Goal: Ask a question

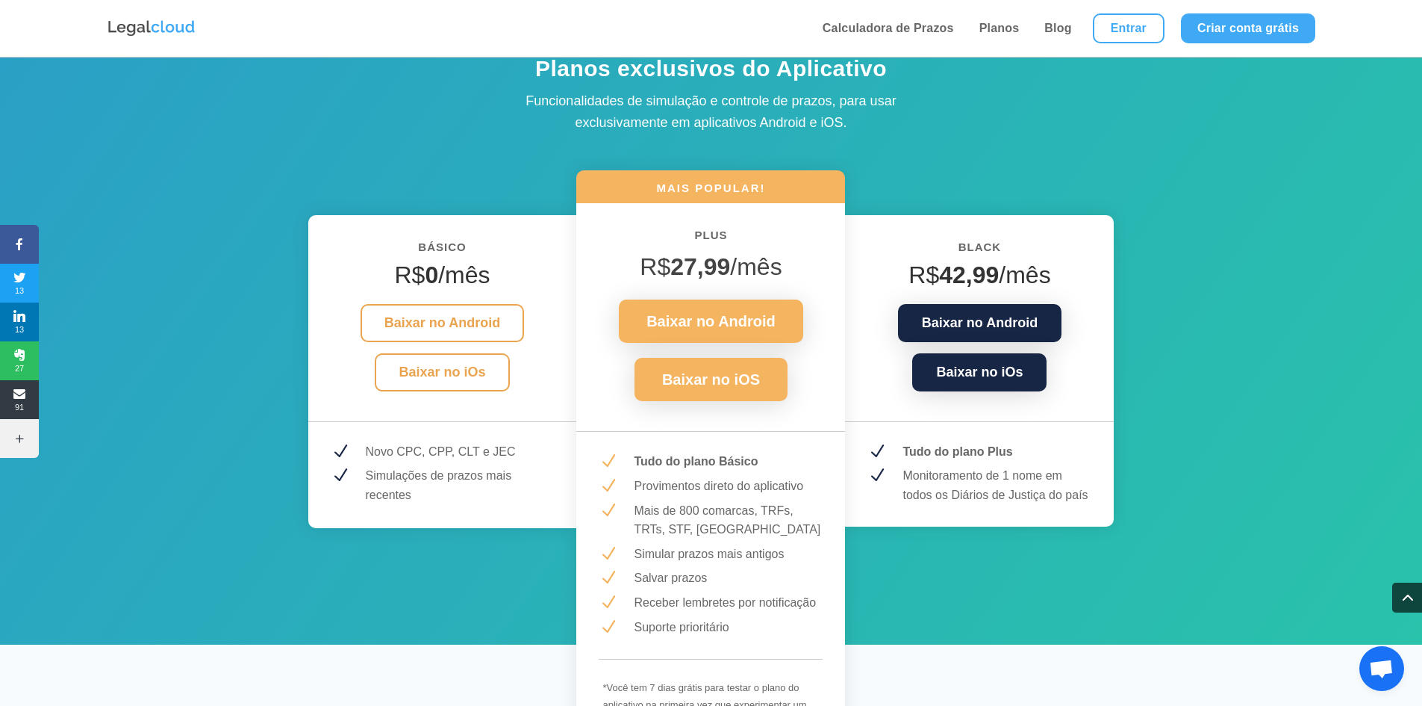
scroll to position [1841, 0]
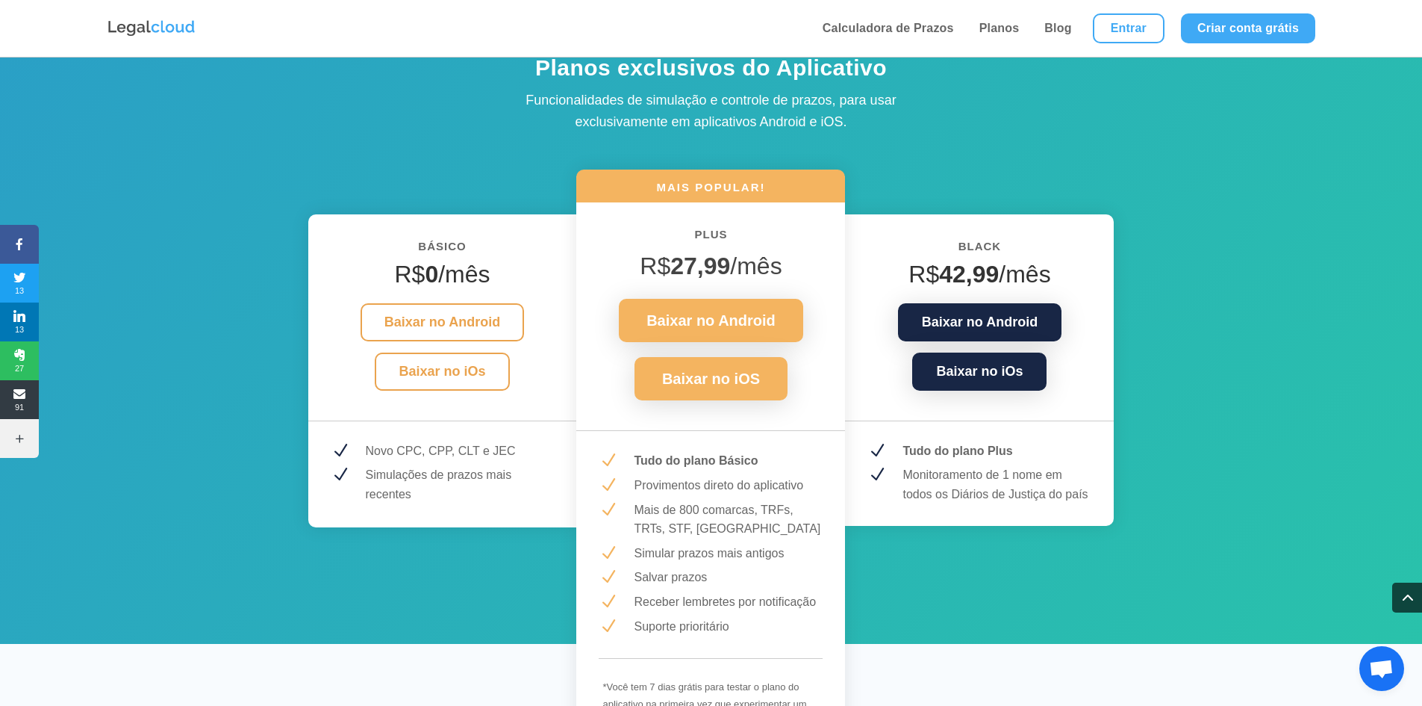
click at [994, 491] on p "Monitoramento de 1 nome em todos os Diários de Justiça do país" at bounding box center [997, 484] width 189 height 38
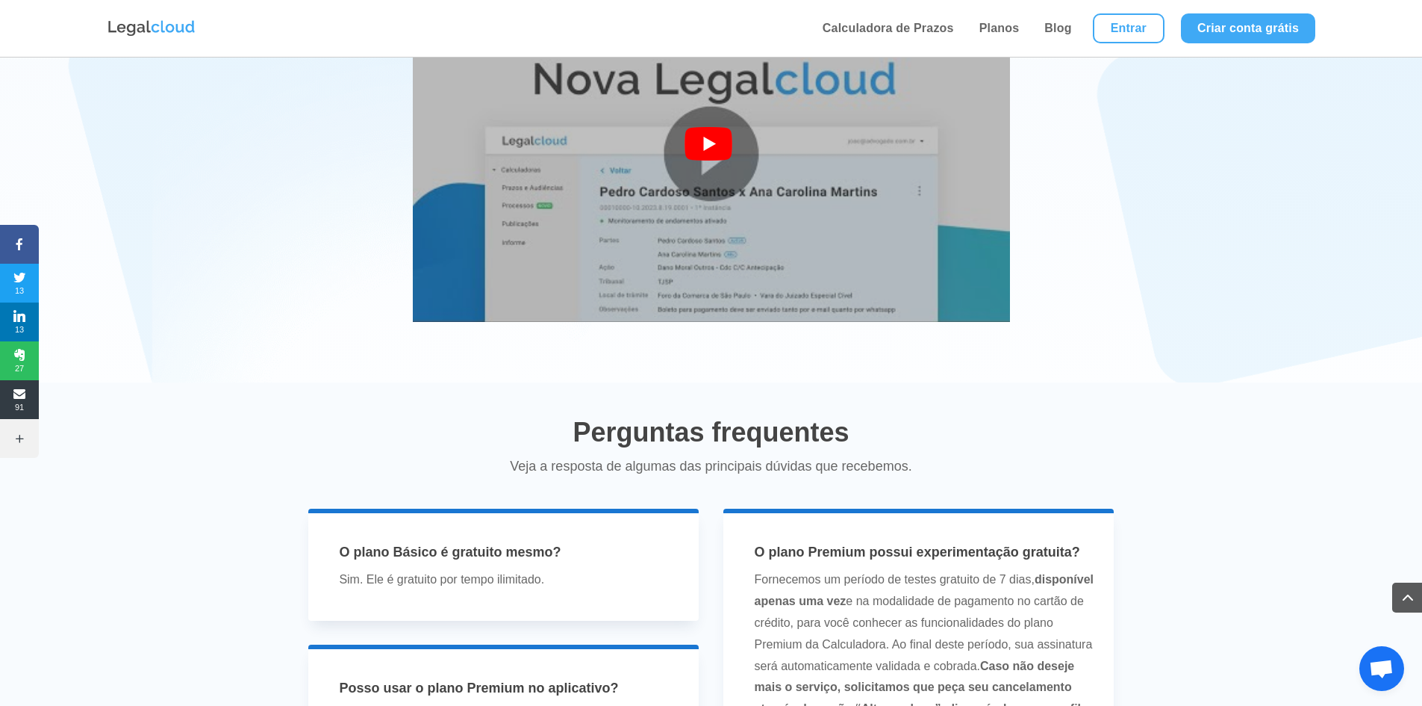
scroll to position [2787, 0]
click at [847, 308] on img at bounding box center [711, 153] width 597 height 448
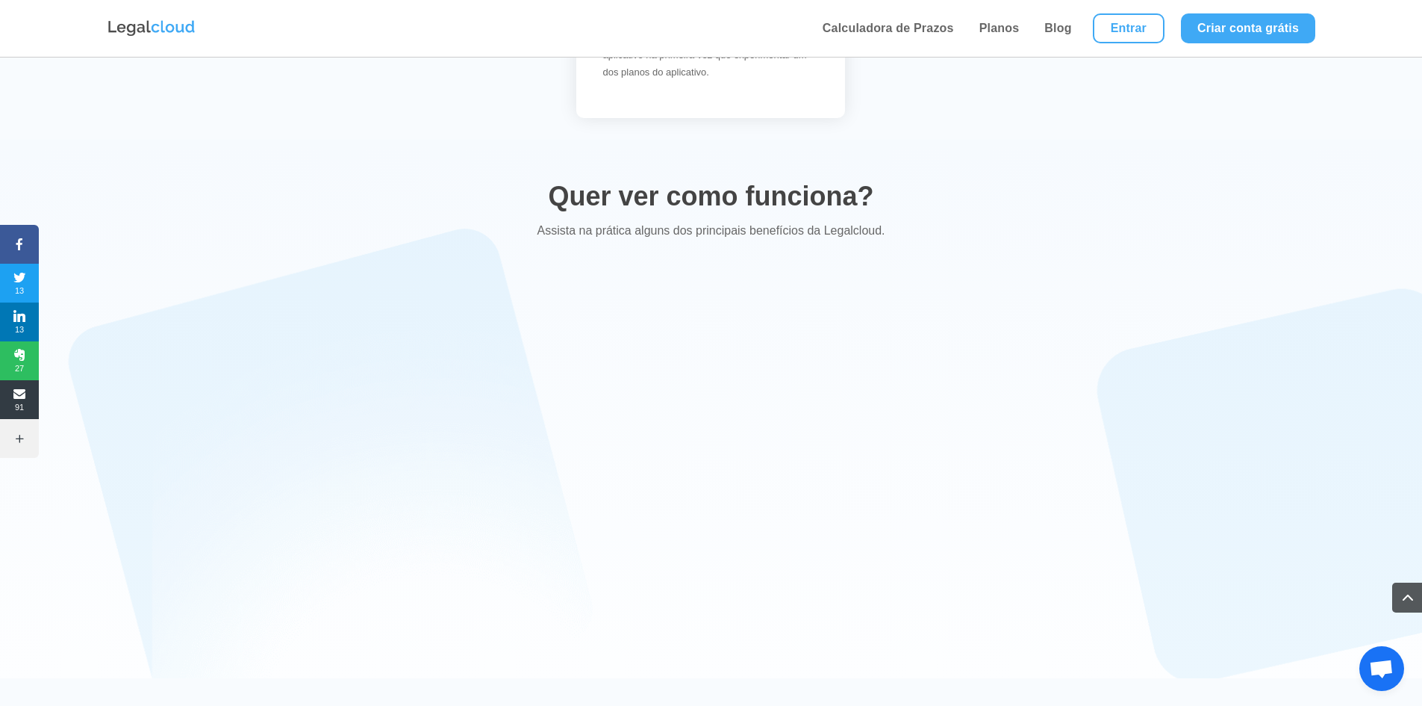
scroll to position [2491, 0]
click at [1049, 559] on div at bounding box center [711, 449] width 806 height 336
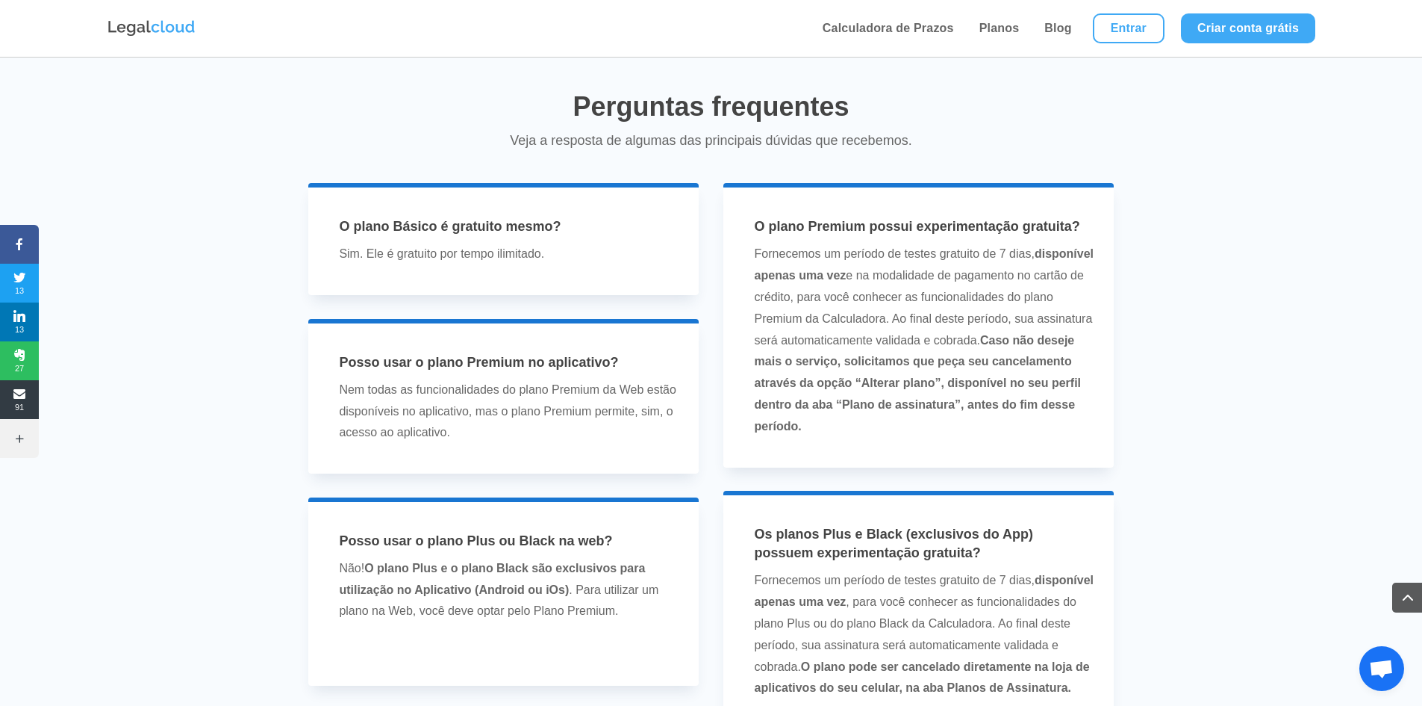
scroll to position [3112, 0]
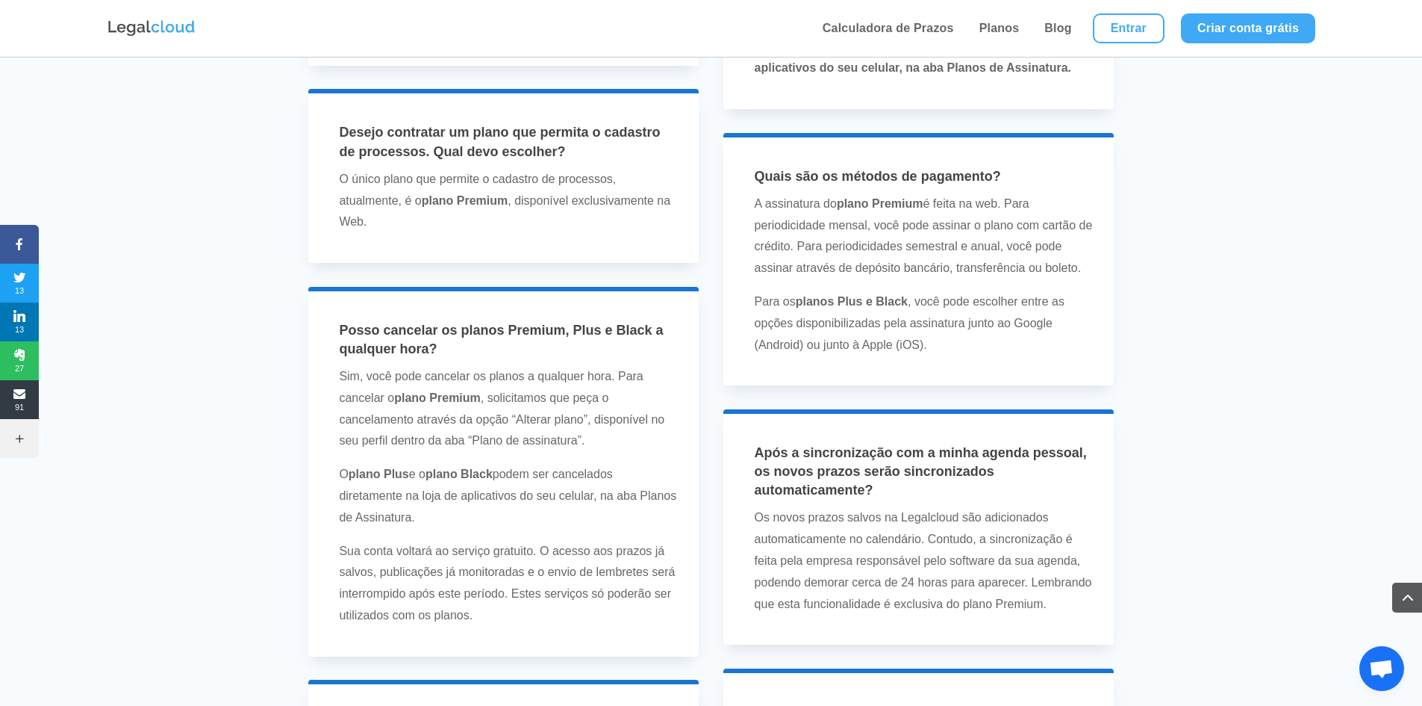
click at [1383, 663] on span "Bate-papo aberto" at bounding box center [1381, 669] width 25 height 21
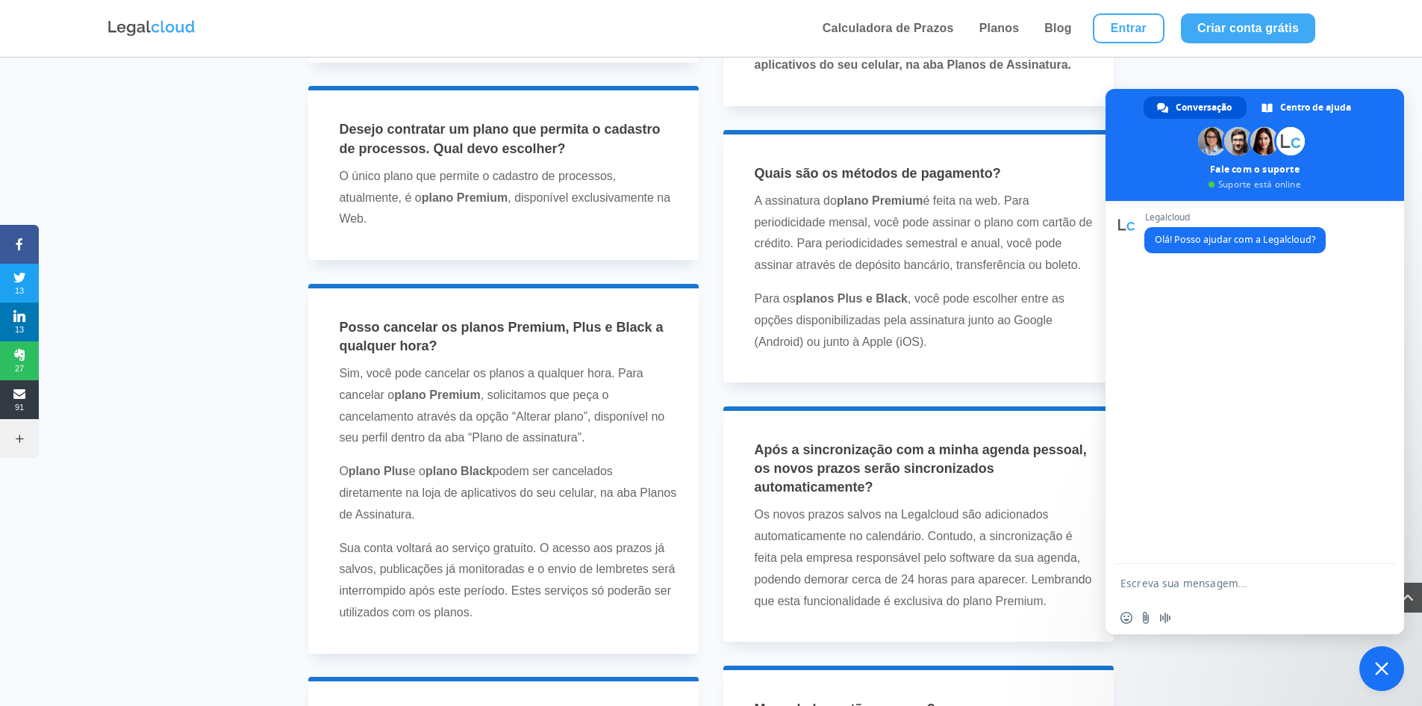
scroll to position [3735, 0]
type textarea "Olá"
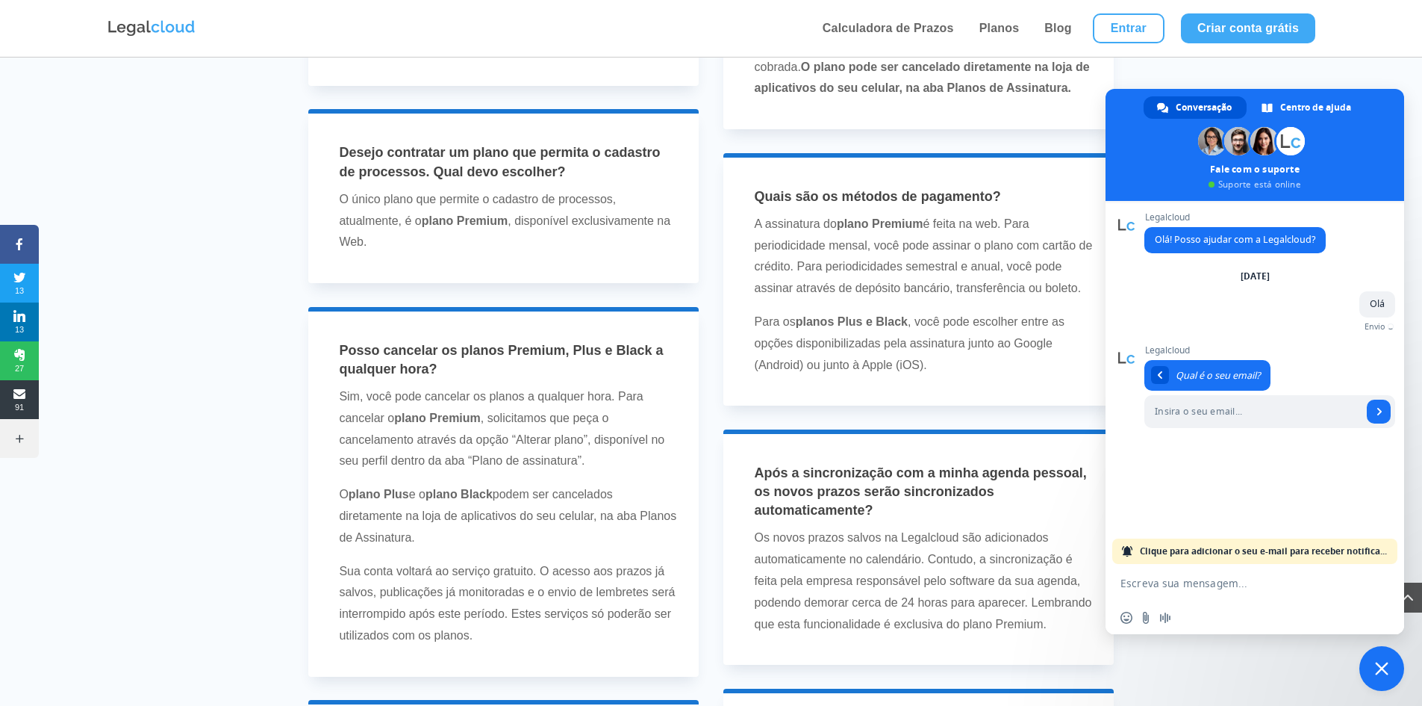
scroll to position [3710, 0]
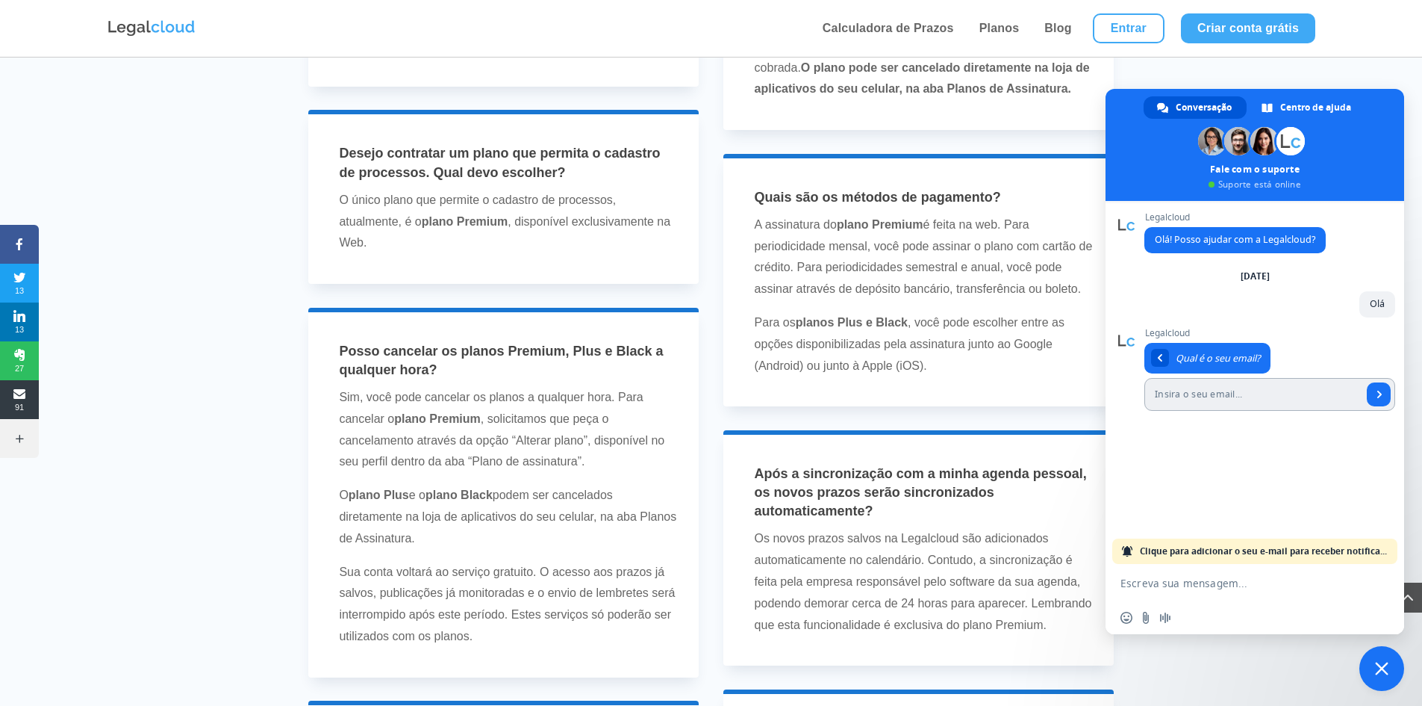
click at [1198, 404] on input "Insira o seu email..." at bounding box center [1254, 394] width 218 height 33
type input "m"
type input "[EMAIL_ADDRESS][DOMAIN_NAME]"
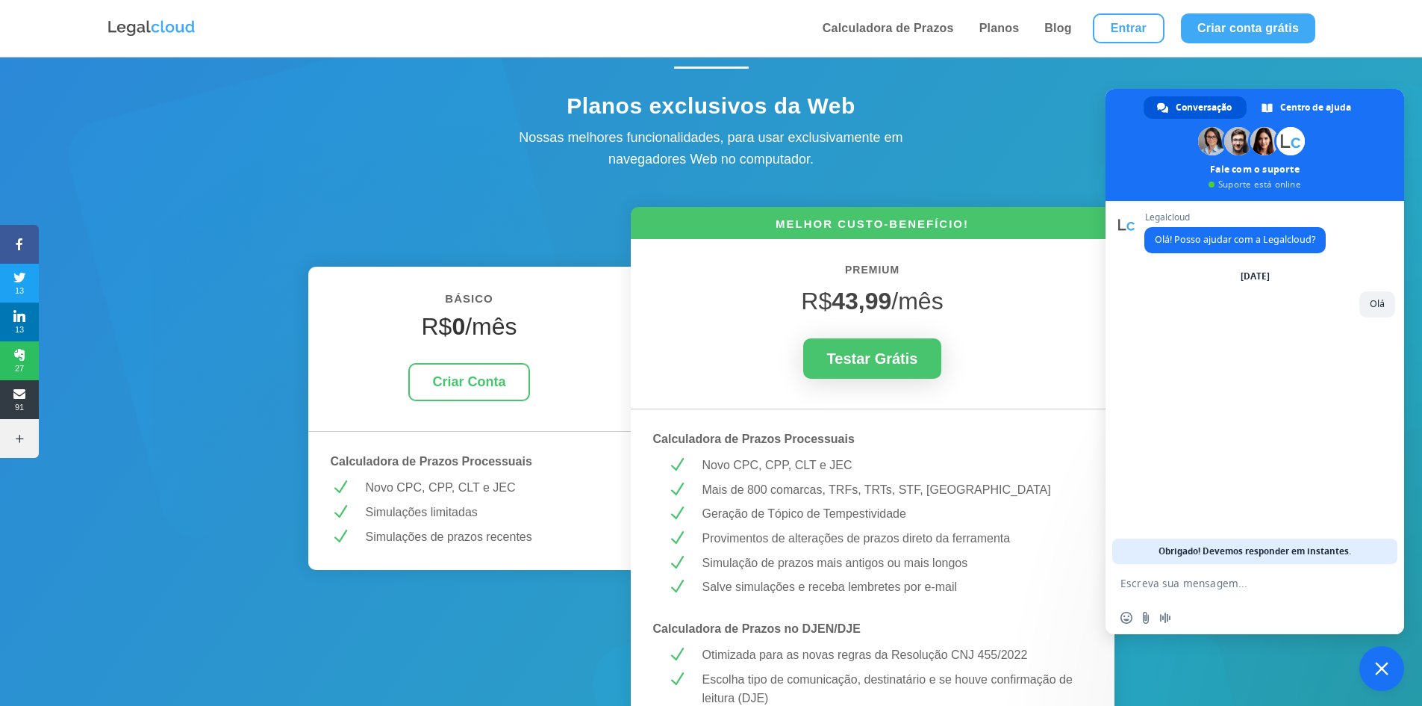
scroll to position [0, 0]
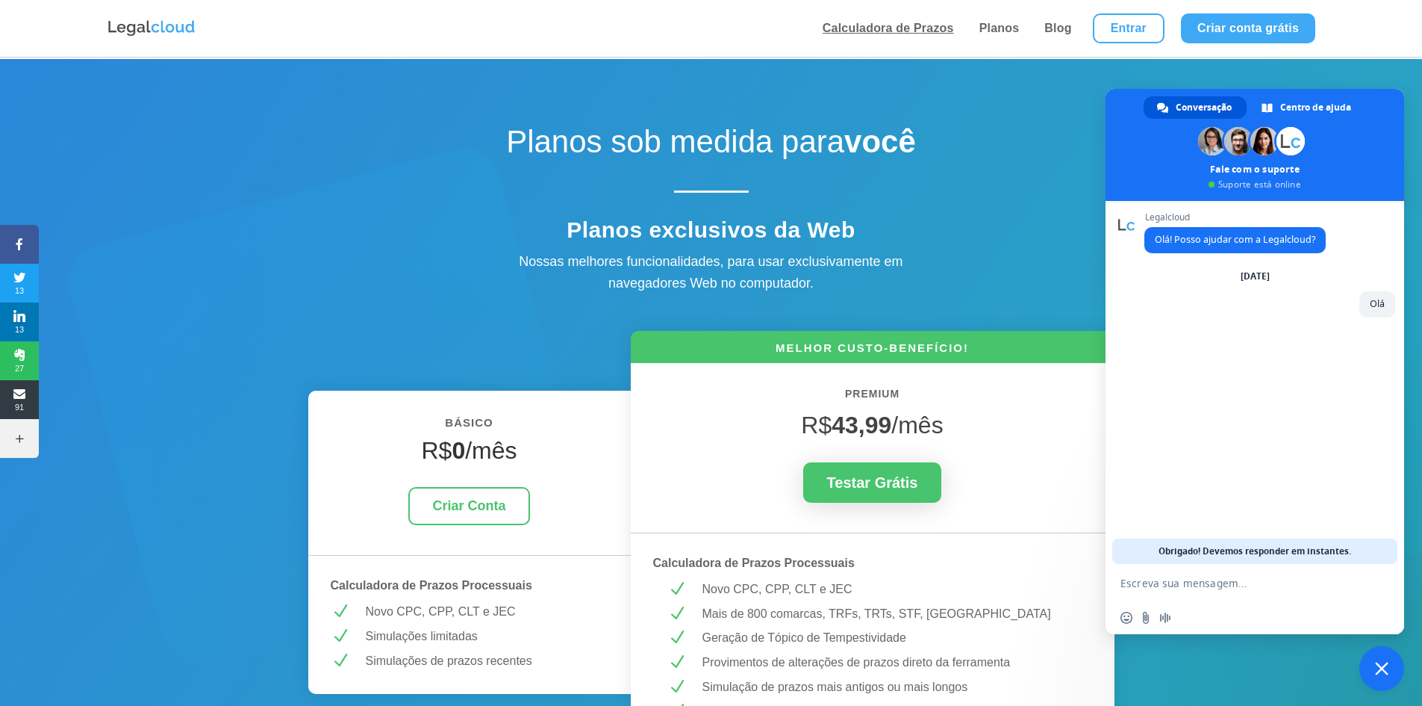
click at [847, 25] on link "Calculadora de Prazos" at bounding box center [888, 28] width 140 height 57
